Goal: Information Seeking & Learning: Learn about a topic

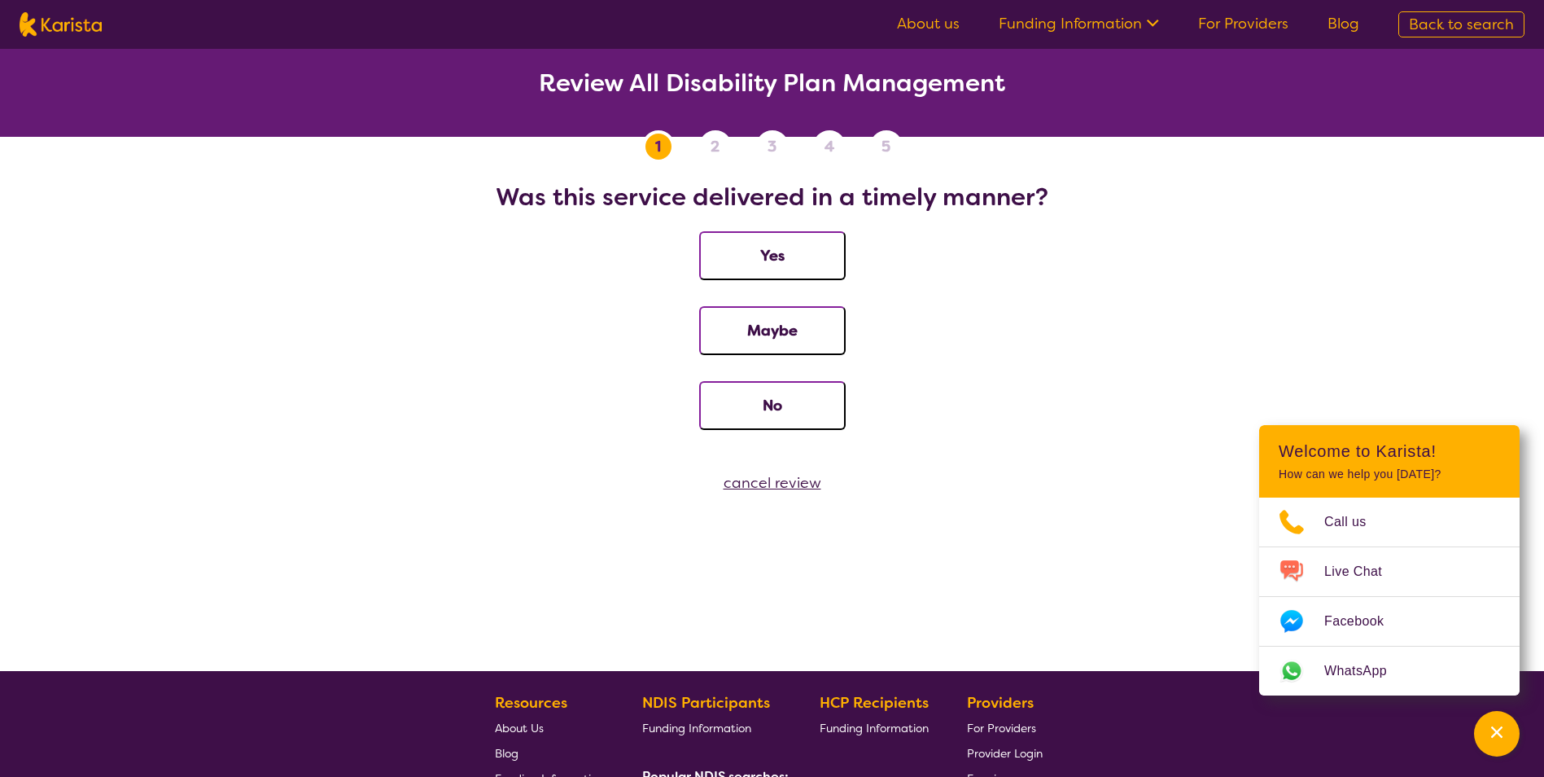
click at [58, 25] on img at bounding box center [61, 24] width 82 height 24
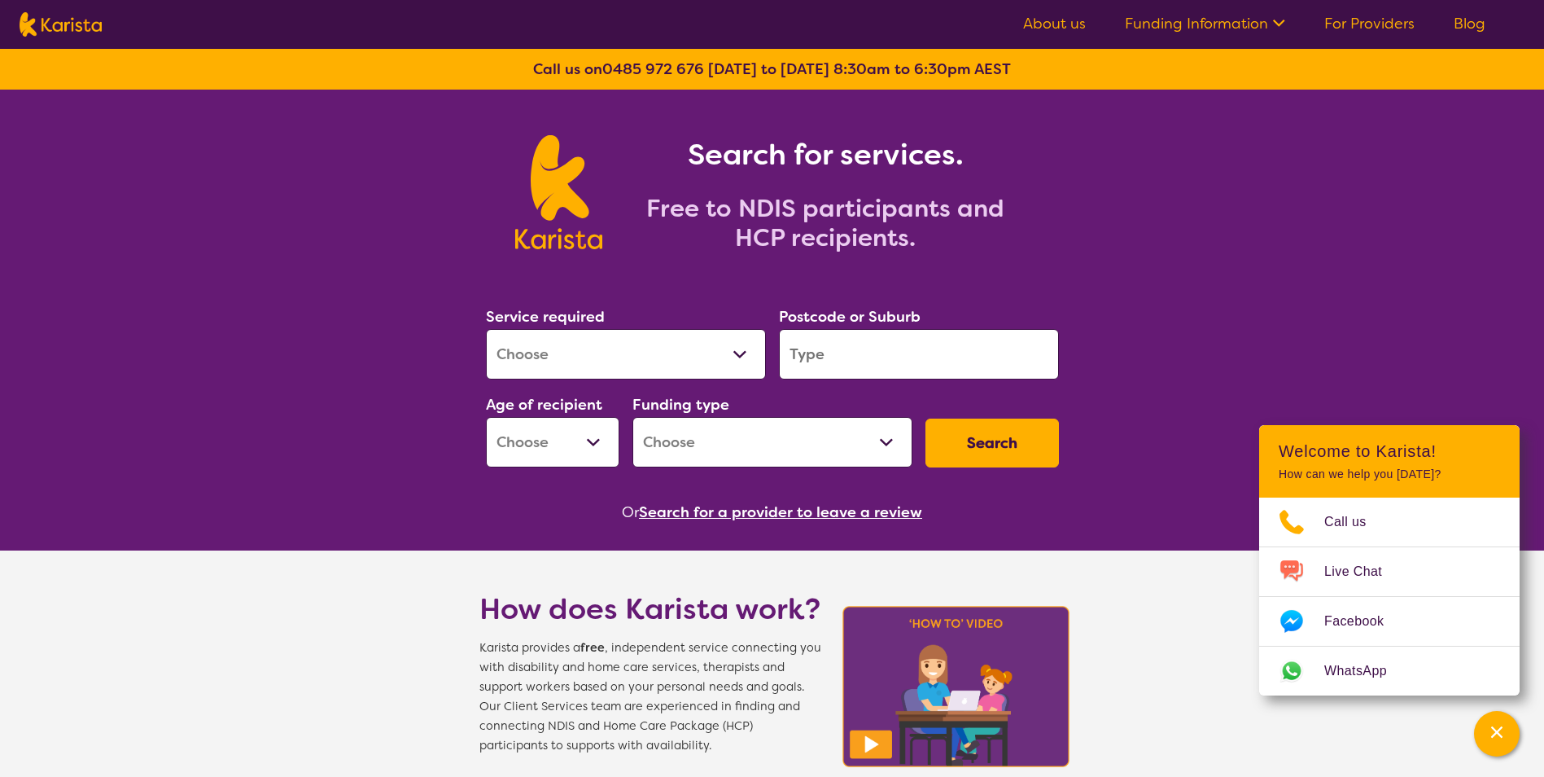
click at [1370, 24] on link "For Providers" at bounding box center [1369, 24] width 90 height 20
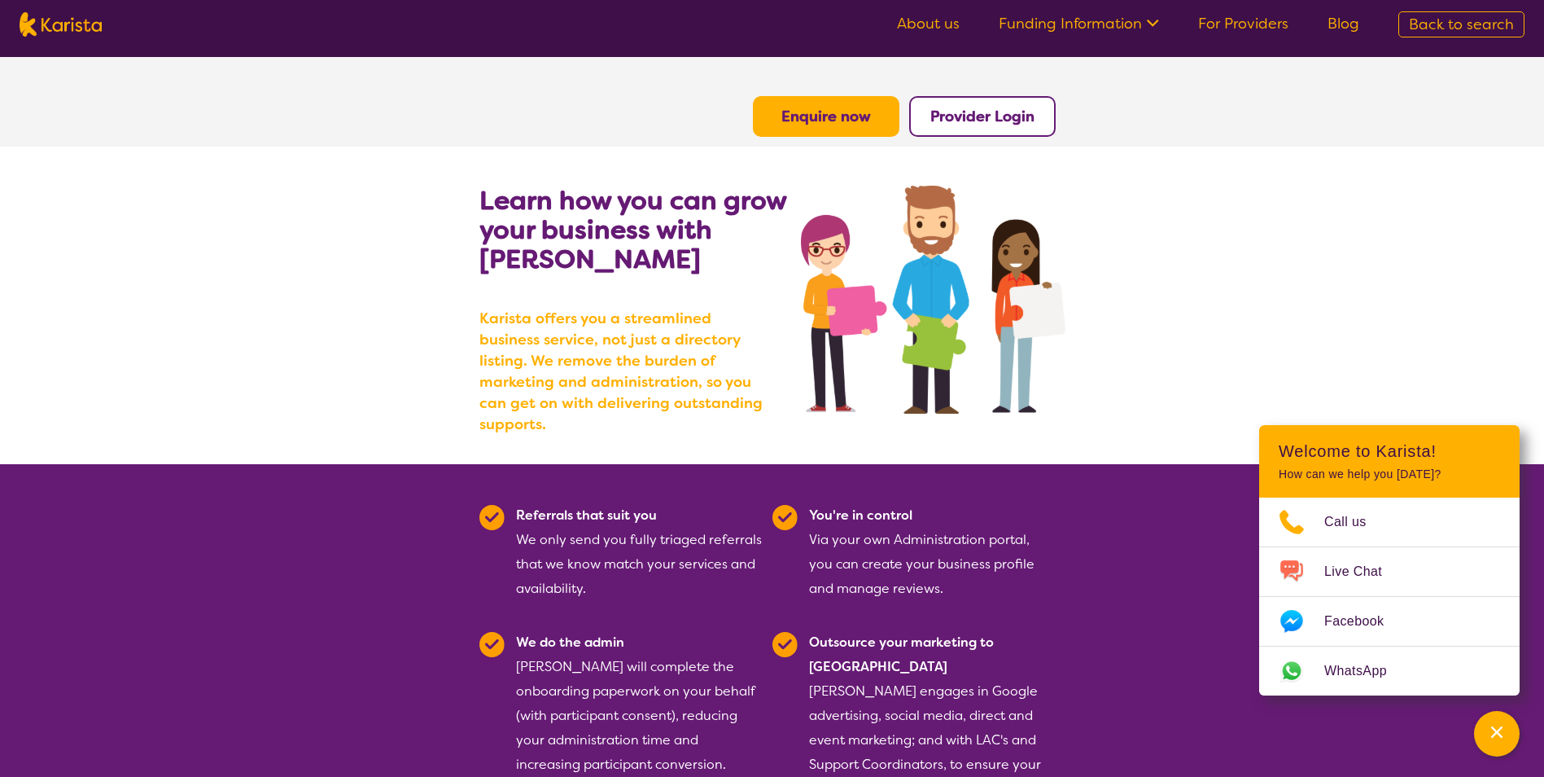
click at [909, 19] on link "About us" at bounding box center [928, 24] width 63 height 20
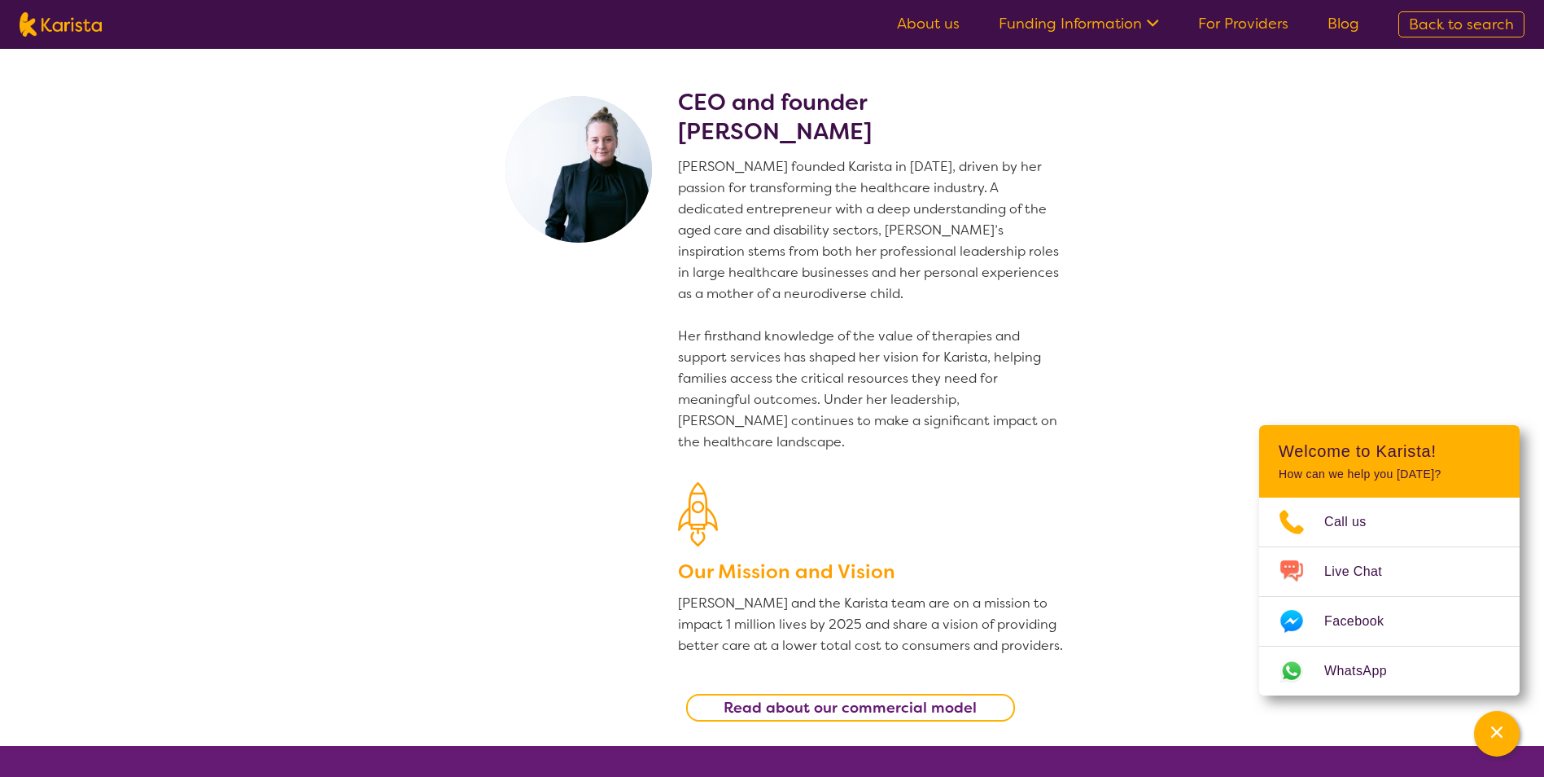
click at [1060, 28] on link "Funding Information" at bounding box center [1079, 24] width 160 height 20
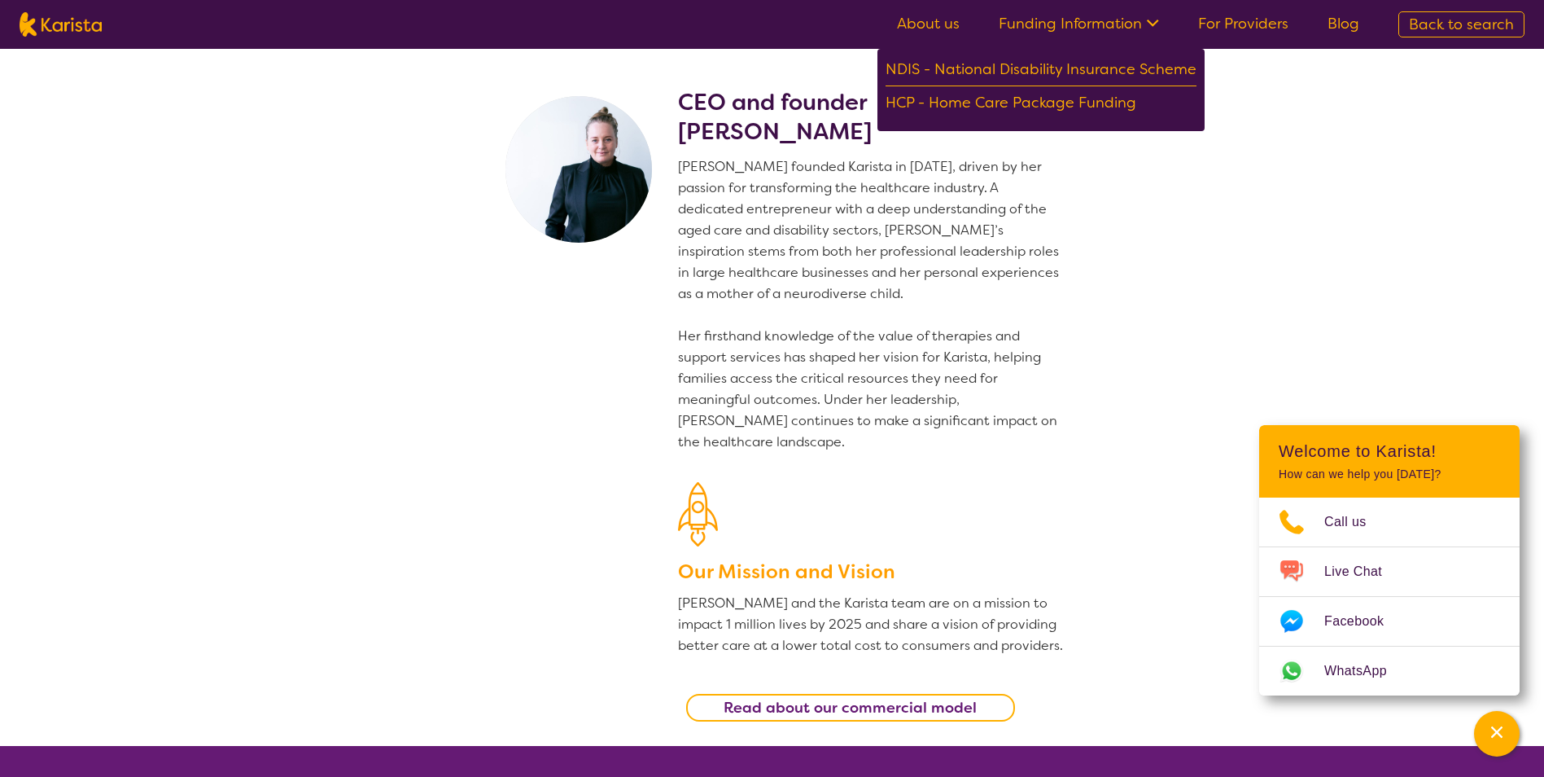
click at [1219, 32] on link "For Providers" at bounding box center [1243, 24] width 90 height 20
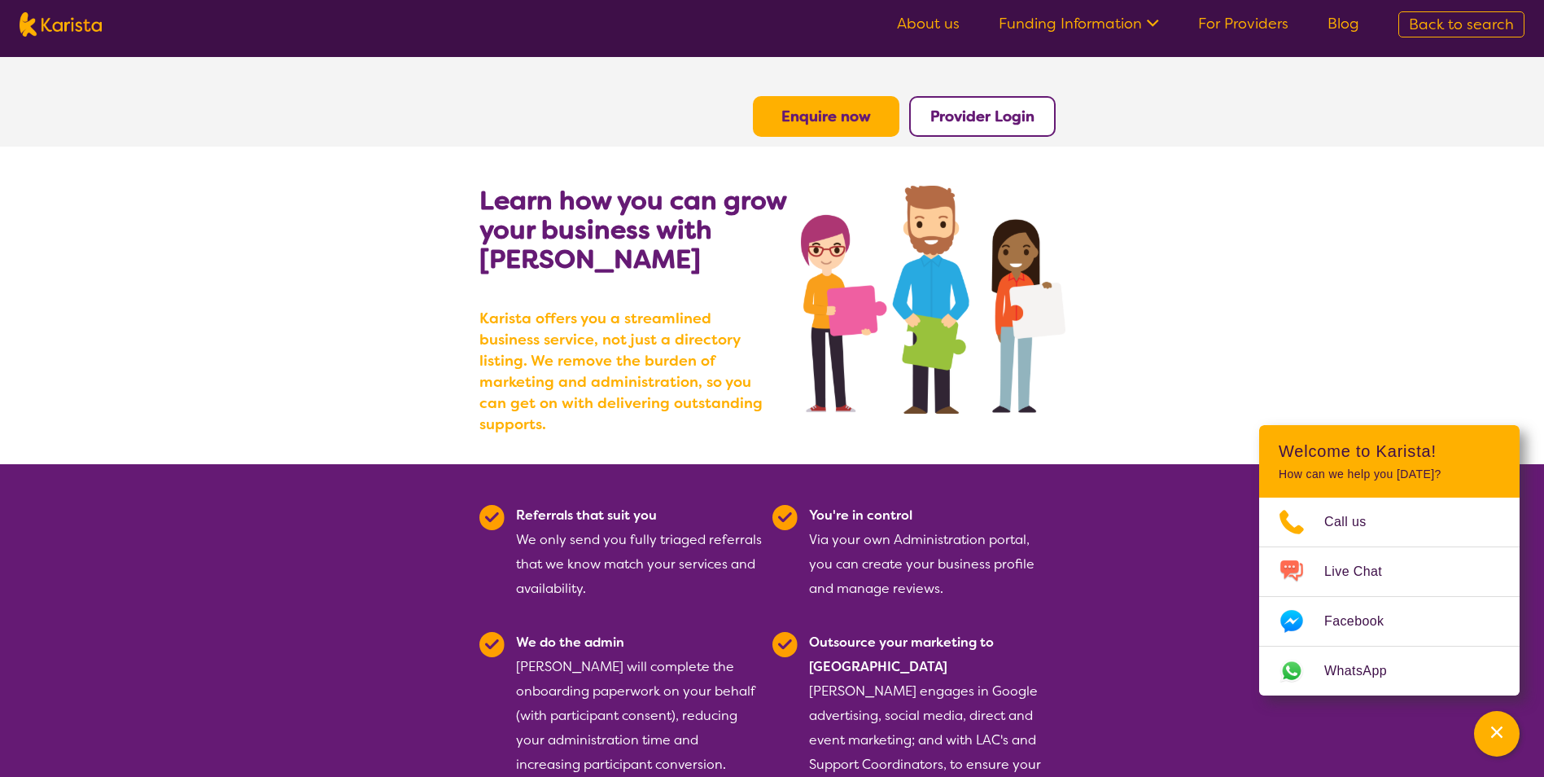
click at [1434, 22] on span "Back to search" at bounding box center [1461, 25] width 105 height 20
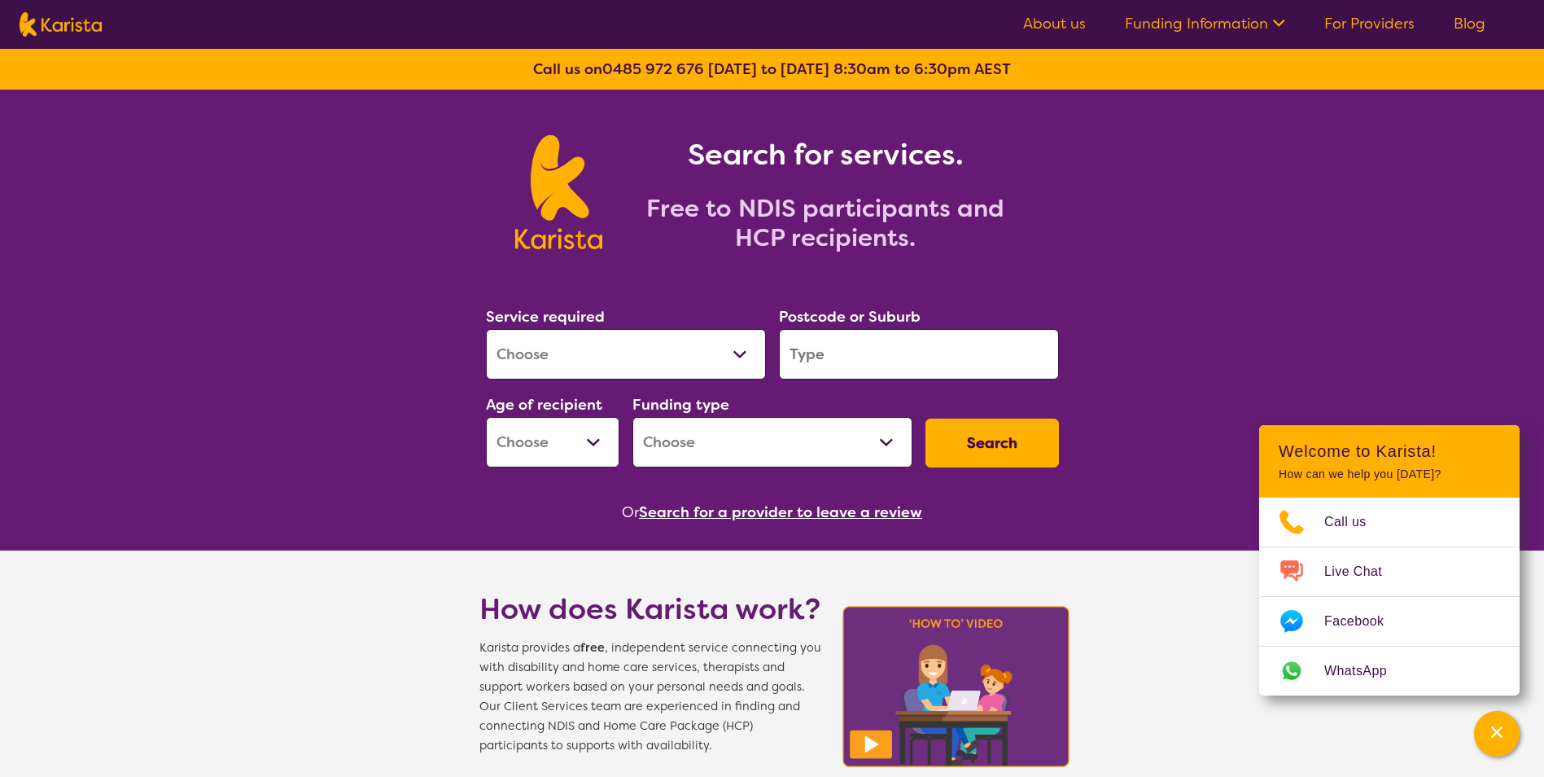
click at [747, 355] on select "Allied Health Assistant Assessment ([MEDICAL_DATA] or [MEDICAL_DATA]) Behaviour…" at bounding box center [626, 354] width 280 height 50
select select "NDIS Plan management"
click at [486, 329] on select "Allied Health Assistant Assessment ([MEDICAL_DATA] or [MEDICAL_DATA]) Behaviour…" at bounding box center [626, 354] width 280 height 50
select select "NDIS"
click at [836, 366] on input "search" at bounding box center [919, 354] width 280 height 50
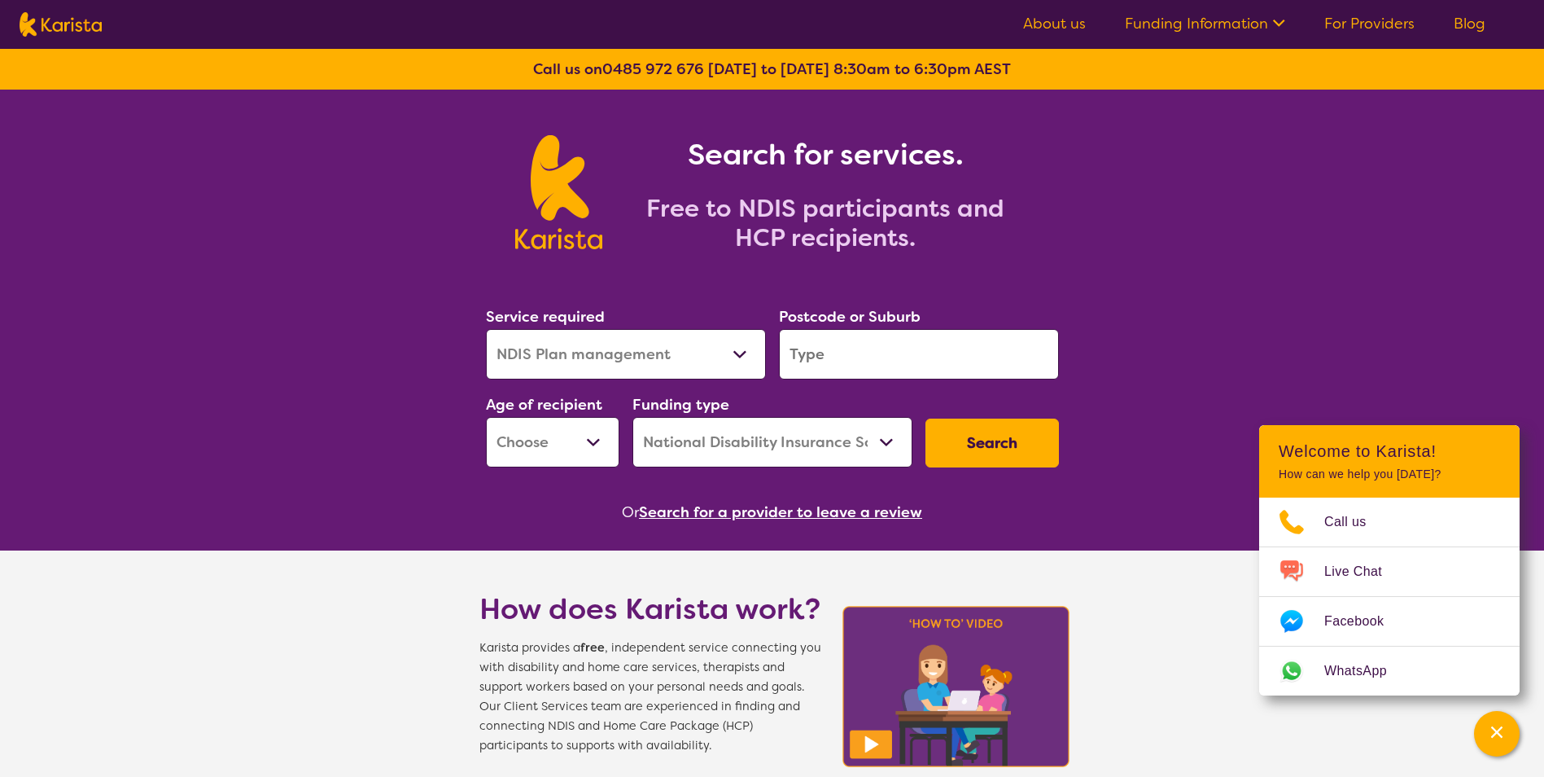
click at [841, 357] on input "search" at bounding box center [919, 354] width 280 height 50
click at [979, 435] on button "Search" at bounding box center [993, 442] width 134 height 49
click at [833, 344] on input "search" at bounding box center [919, 354] width 280 height 50
click at [881, 436] on select "Home Care Package (HCP) National Disability Insurance Scheme (NDIS) I don't know" at bounding box center [773, 442] width 280 height 50
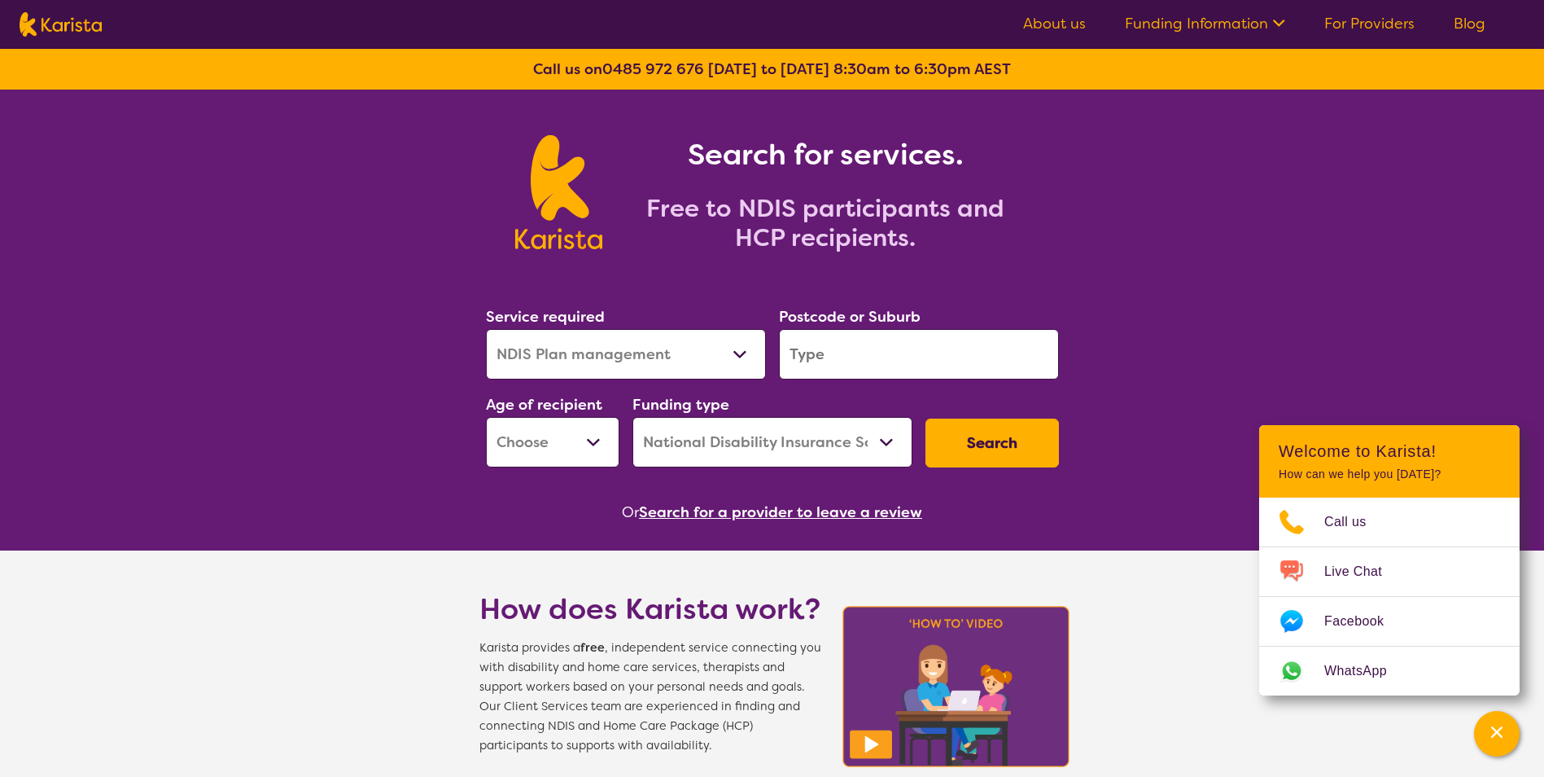
click at [878, 363] on input "search" at bounding box center [919, 354] width 280 height 50
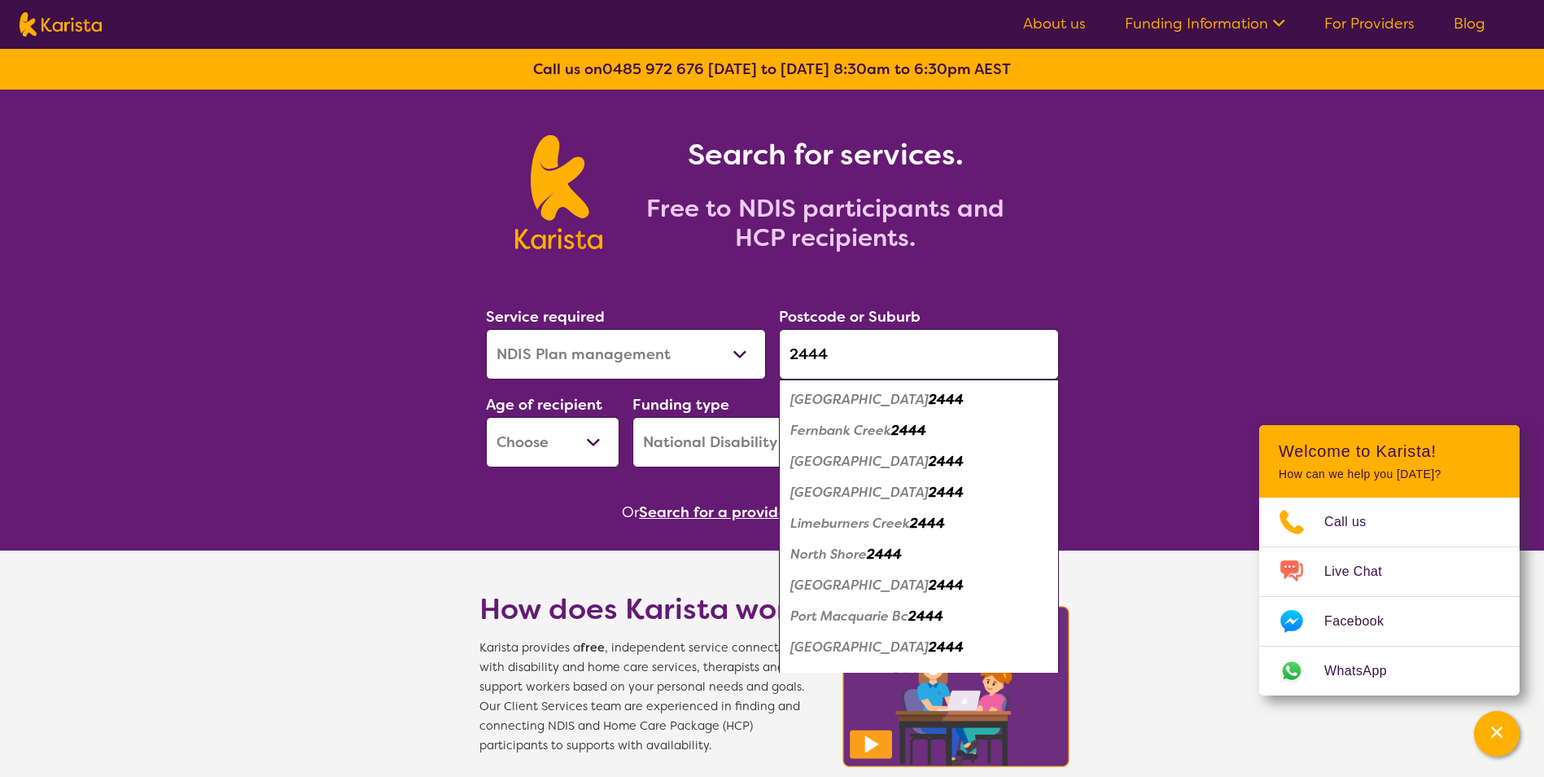
type input "2444"
drag, startPoint x: 892, startPoint y: 589, endPoint x: 861, endPoint y: 580, distance: 32.2
click at [861, 580] on em "[GEOGRAPHIC_DATA]" at bounding box center [859, 584] width 138 height 17
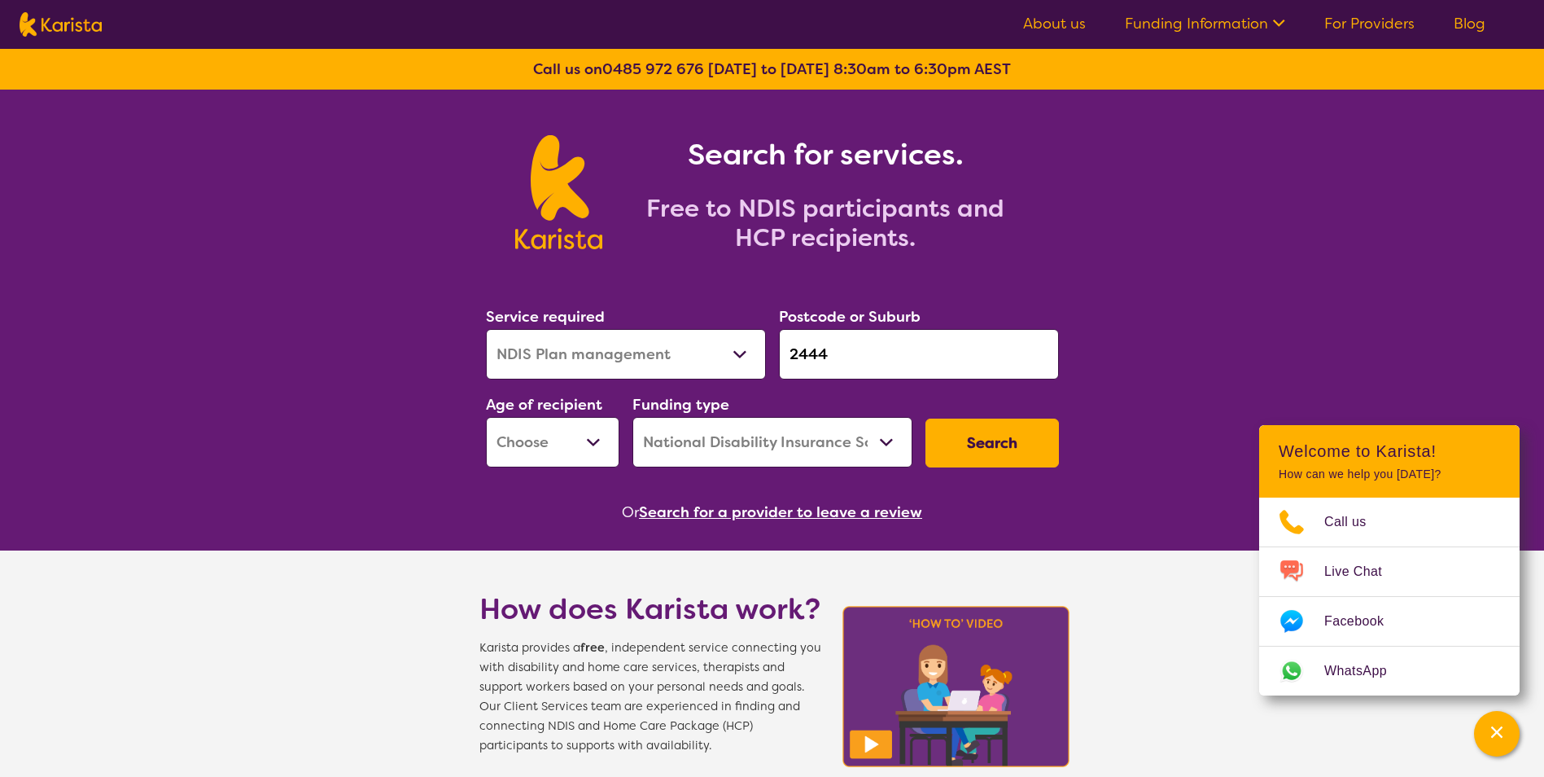
click at [975, 441] on button "Search" at bounding box center [993, 442] width 134 height 49
click at [582, 434] on select "Early Childhood - 0 to 9 Child - 10 to 11 Adolescent - 12 to 17 Adult - 18 to 6…" at bounding box center [553, 442] width 134 height 50
select select "EC"
click at [486, 417] on select "Early Childhood - 0 to 9 Child - 10 to 11 Adolescent - 12 to 17 Adult - 18 to 6…" at bounding box center [553, 442] width 134 height 50
click at [1001, 450] on button "Search" at bounding box center [993, 442] width 134 height 49
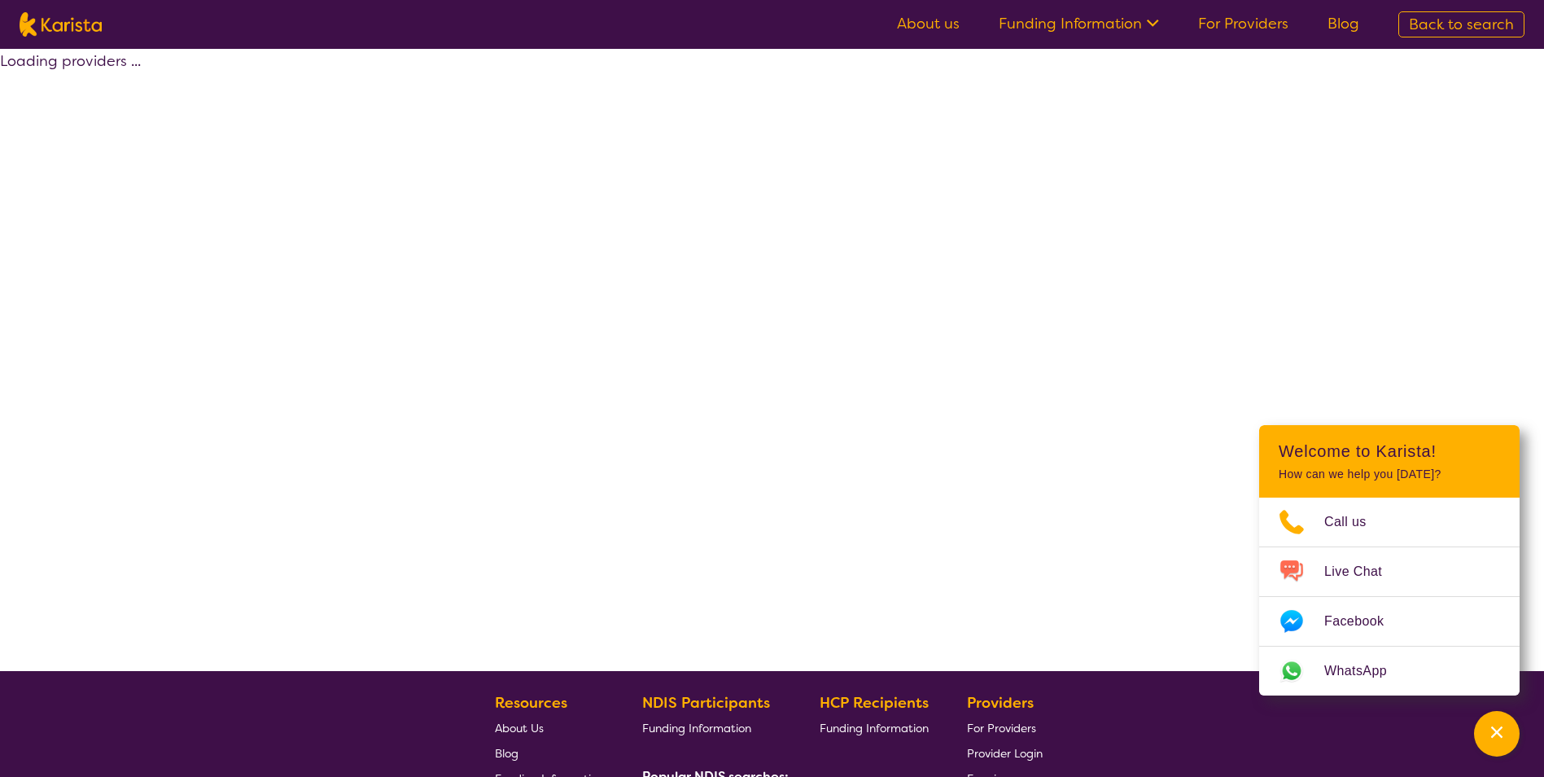
select select "by_score"
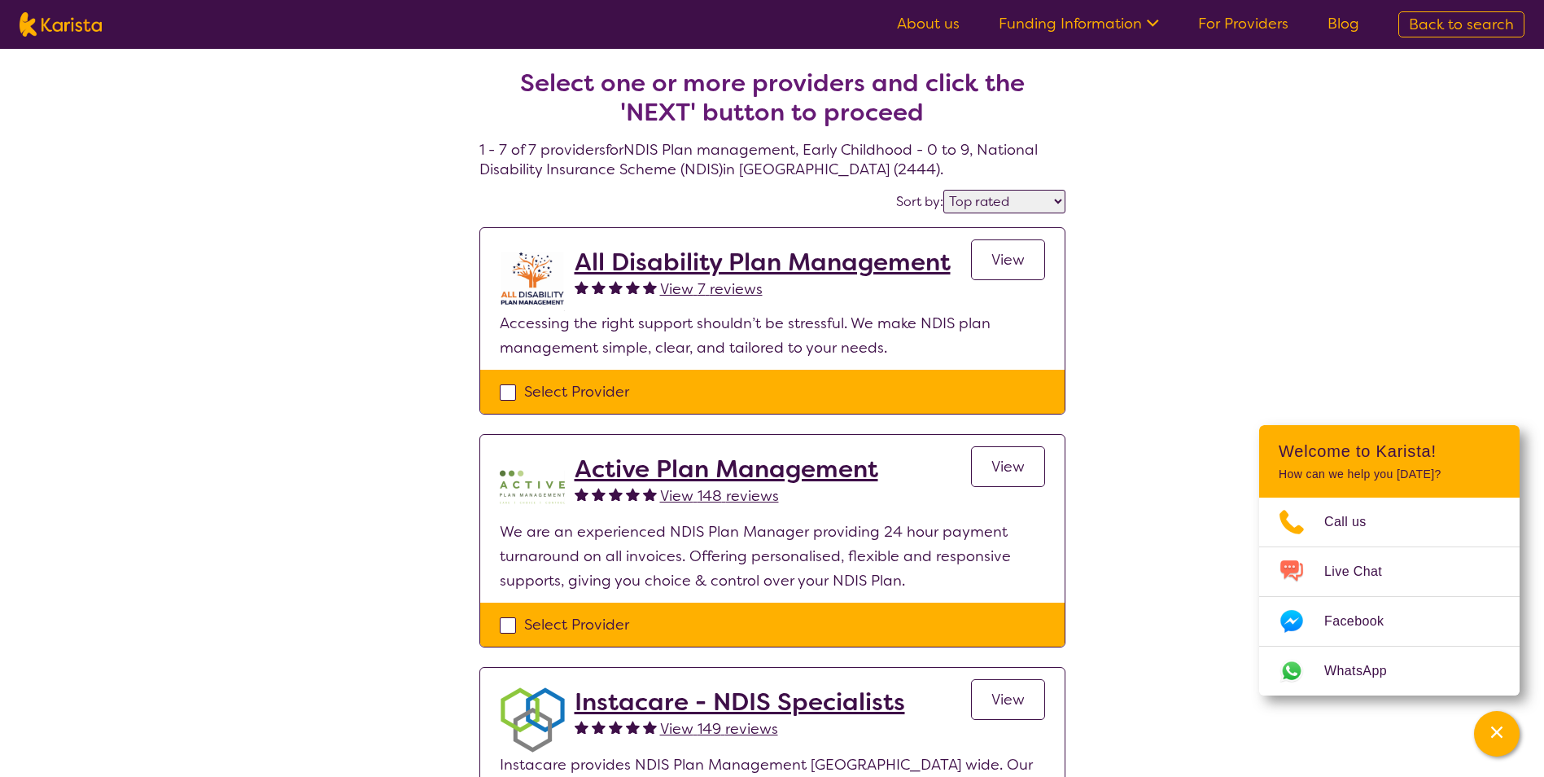
click at [1000, 252] on span "View" at bounding box center [1008, 260] width 33 height 20
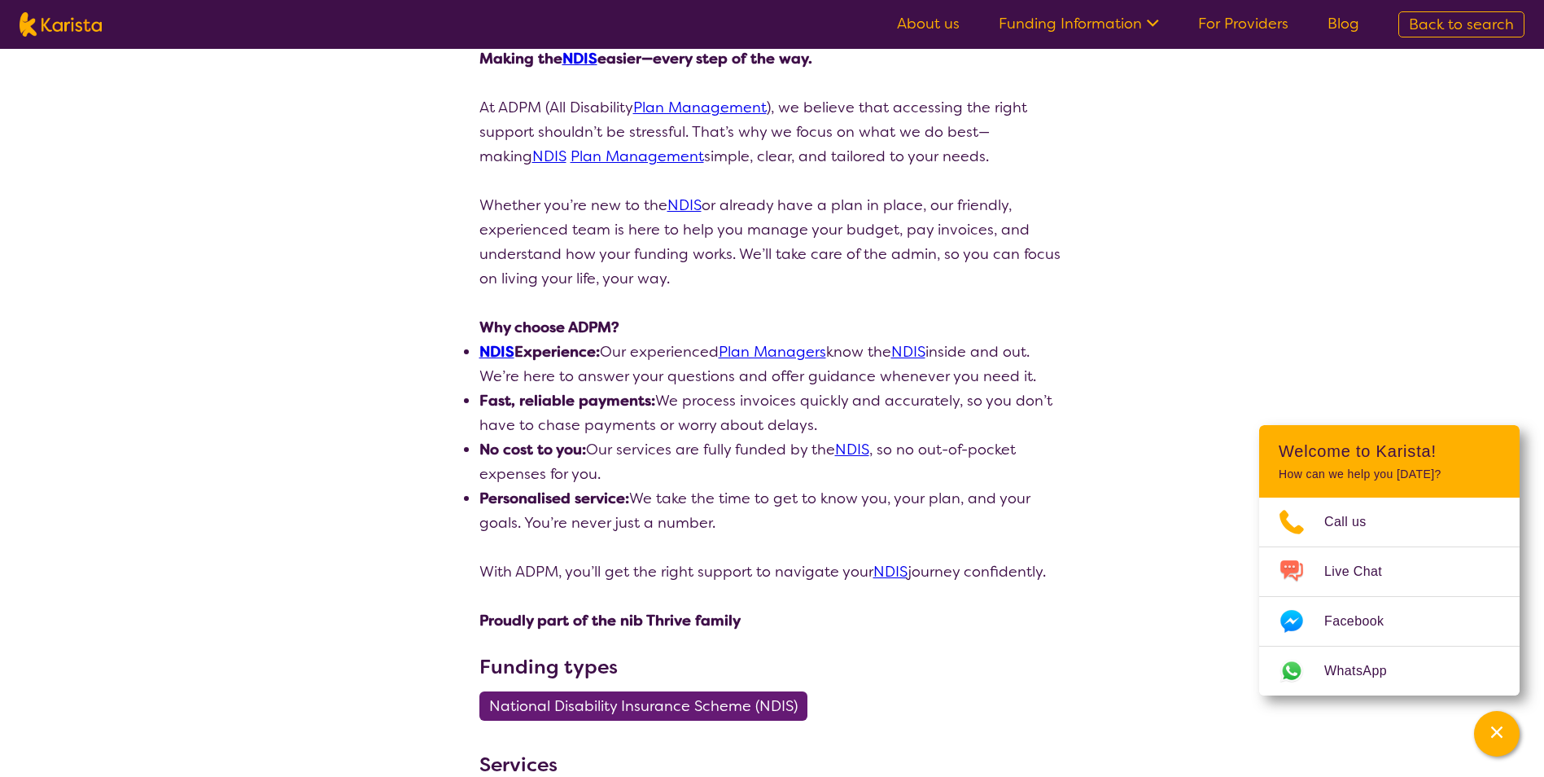
scroll to position [163, 0]
